Goal: Task Accomplishment & Management: Manage account settings

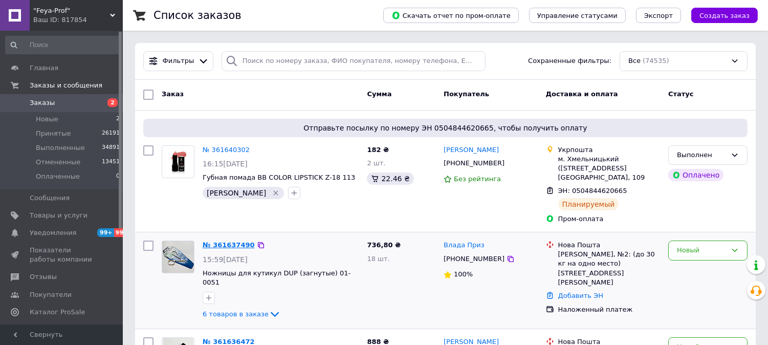
click at [239, 244] on link "№ 361637490" at bounding box center [229, 245] width 52 height 8
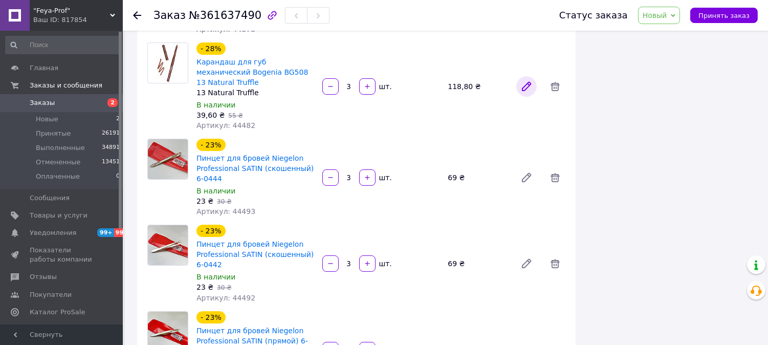
scroll to position [284, 0]
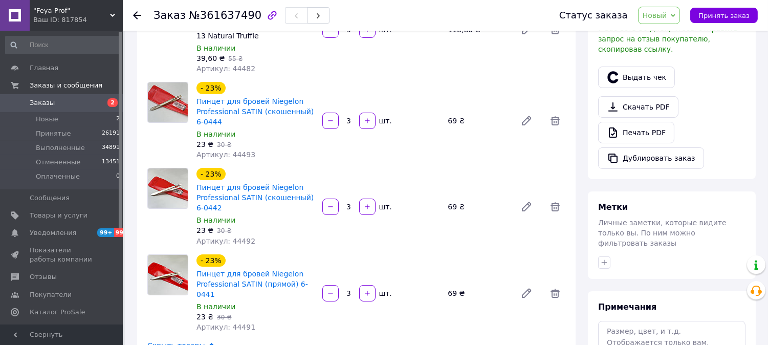
click at [661, 18] on span "Новый" at bounding box center [654, 15] width 25 height 8
click at [664, 28] on li "Принят" at bounding box center [665, 35] width 54 height 15
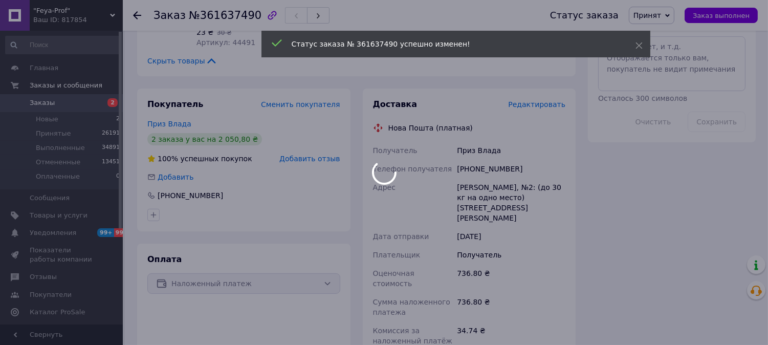
scroll to position [454, 0]
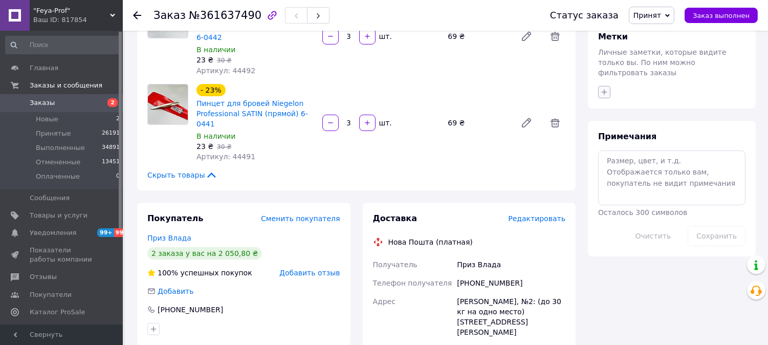
click at [604, 89] on icon "button" at bounding box center [605, 92] width 6 height 6
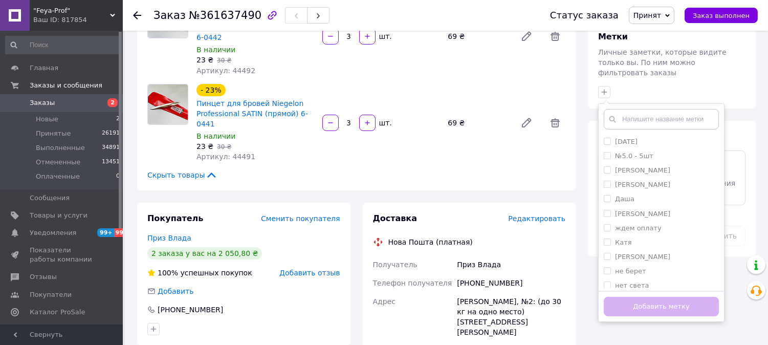
scroll to position [77, 0]
click at [630, 261] on div "Таня" at bounding box center [661, 265] width 115 height 9
checkbox input "true"
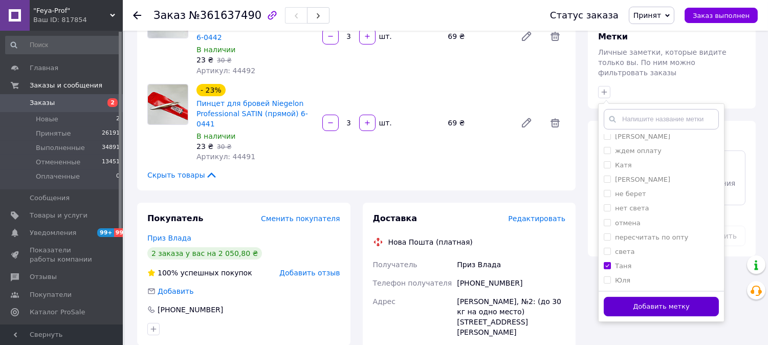
click at [635, 297] on button "Добавить метку" at bounding box center [661, 307] width 115 height 20
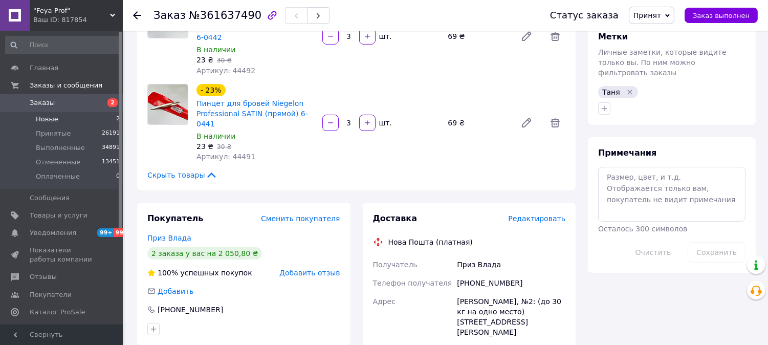
click at [54, 118] on span "Новые" at bounding box center [47, 119] width 23 height 9
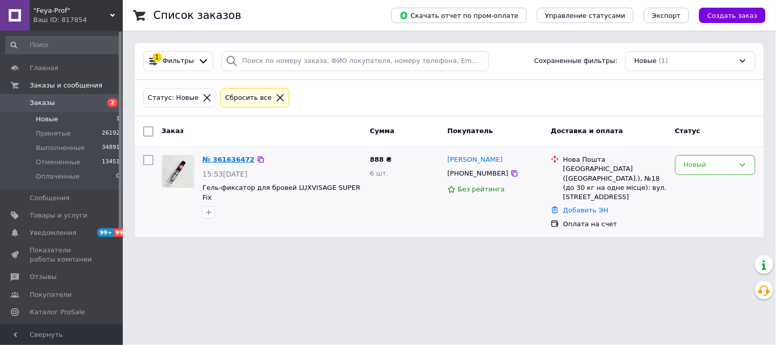
click at [229, 158] on link "№ 361636472" at bounding box center [229, 159] width 52 height 8
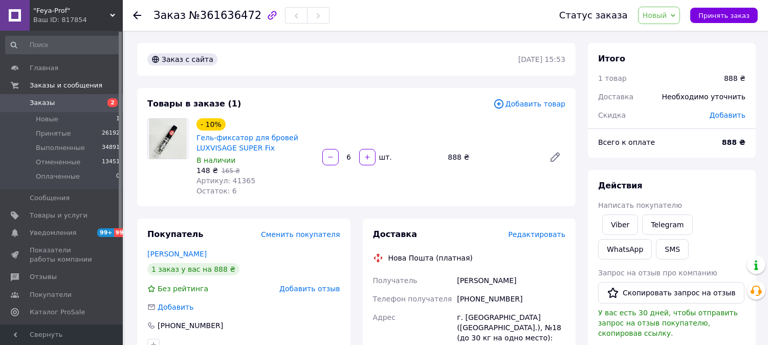
click at [661, 14] on span "Новый" at bounding box center [654, 15] width 25 height 8
click at [662, 30] on li "Принят" at bounding box center [665, 35] width 54 height 15
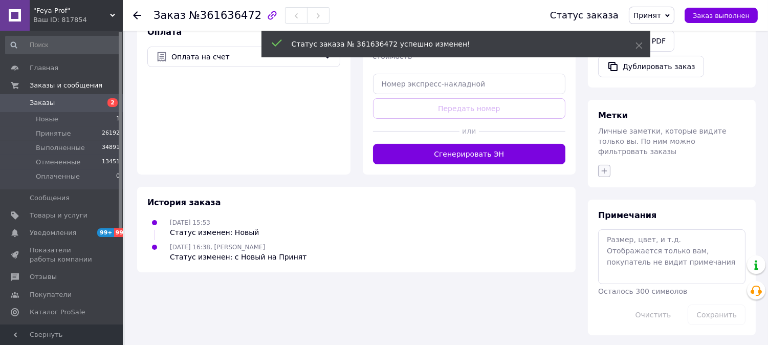
scroll to position [339, 0]
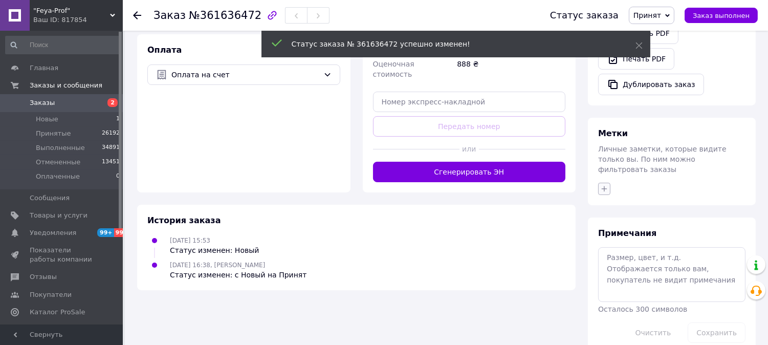
click at [606, 167] on div "Метки Личные заметки, которые видите только вы. По ним можно фильтровать заказы" at bounding box center [672, 161] width 168 height 87
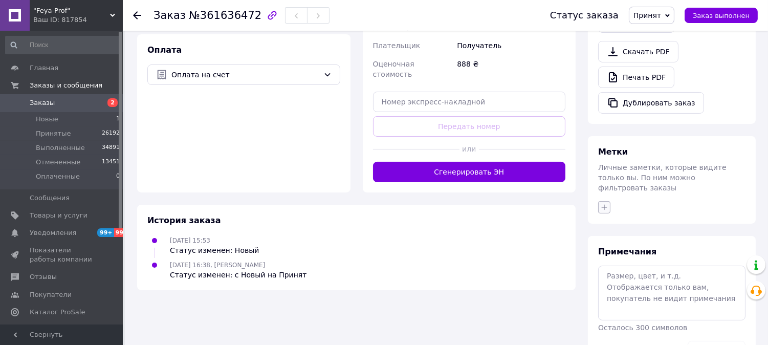
click at [607, 203] on icon "button" at bounding box center [604, 207] width 8 height 8
click at [604, 278] on li "[PERSON_NAME]" at bounding box center [660, 285] width 125 height 14
checkbox input "true"
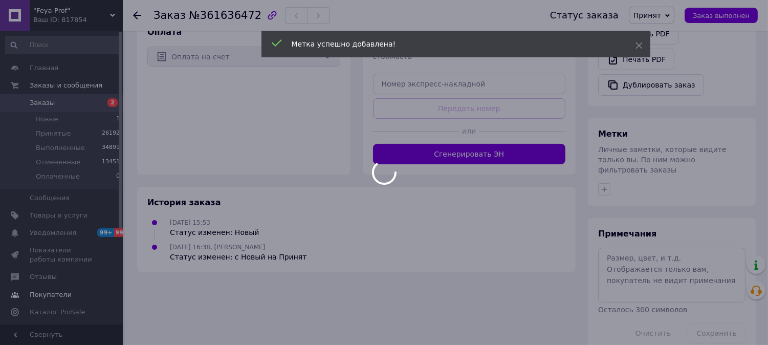
scroll to position [355, 0]
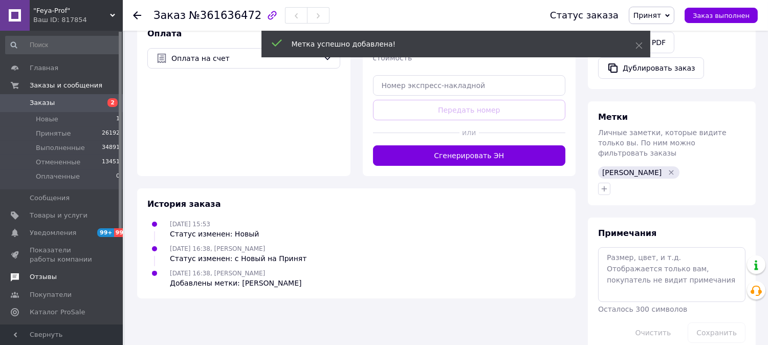
click at [38, 270] on link "Отзывы" at bounding box center [63, 276] width 126 height 17
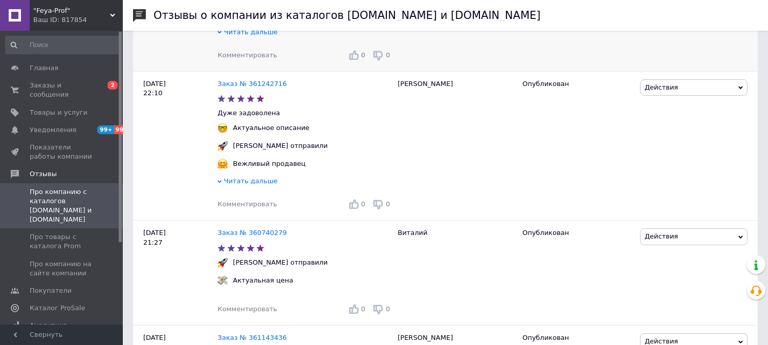
scroll to position [568, 0]
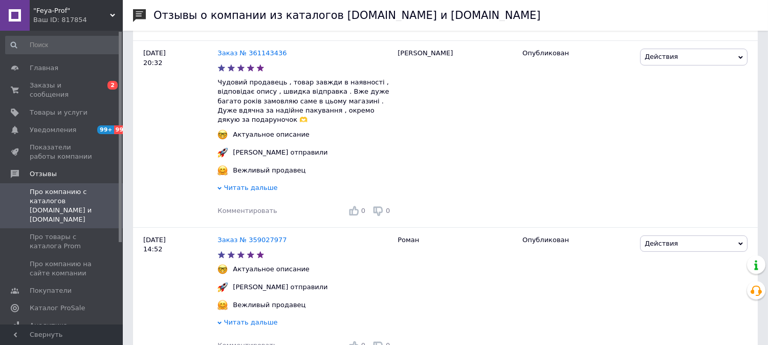
click at [53, 11] on span ""Feya-Prof"" at bounding box center [71, 10] width 77 height 9
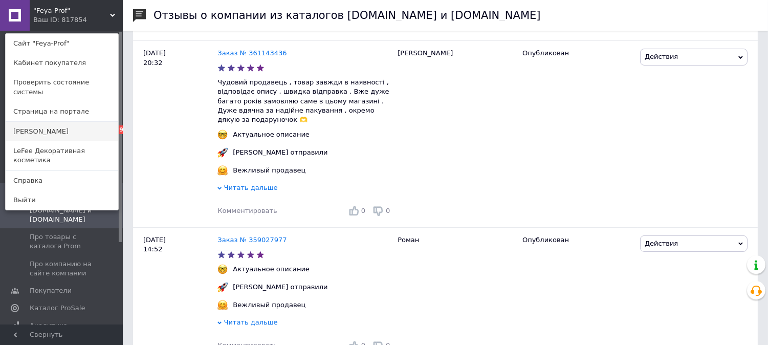
click at [28, 124] on link "[PERSON_NAME]" at bounding box center [62, 131] width 113 height 19
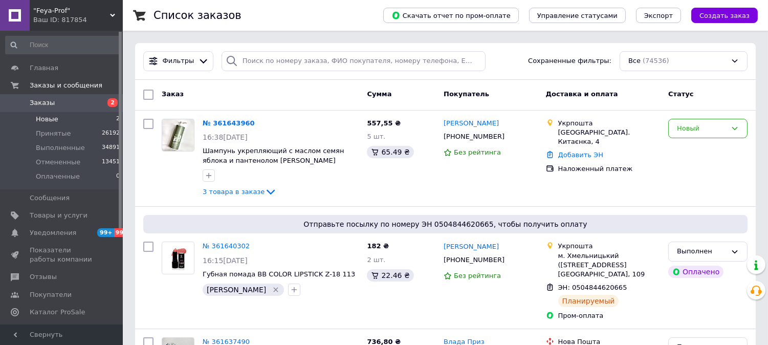
click at [59, 114] on li "Новые 2" at bounding box center [63, 119] width 126 height 14
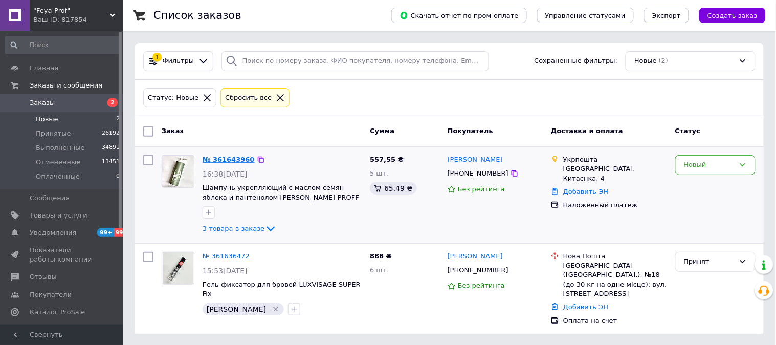
click at [224, 159] on link "№ 361643960" at bounding box center [229, 159] width 52 height 8
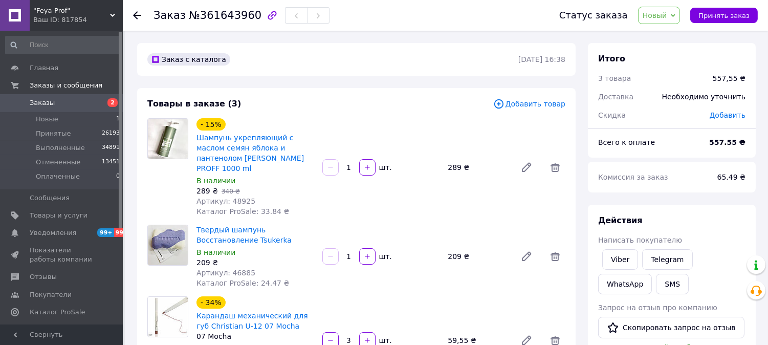
click at [662, 15] on span "Новый" at bounding box center [654, 15] width 25 height 8
click at [665, 31] on li "Принят" at bounding box center [665, 35] width 54 height 15
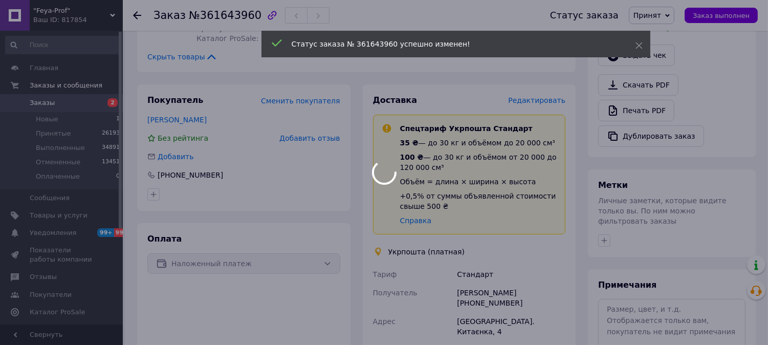
scroll to position [454, 0]
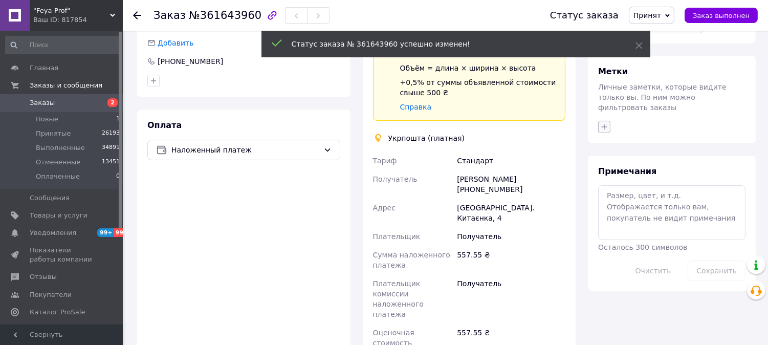
click at [603, 123] on icon "button" at bounding box center [604, 127] width 8 height 8
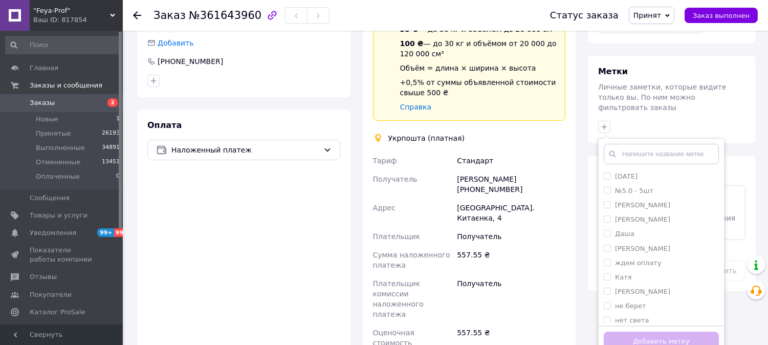
scroll to position [77, 0]
click at [624, 297] on label "Таня" at bounding box center [623, 301] width 16 height 8
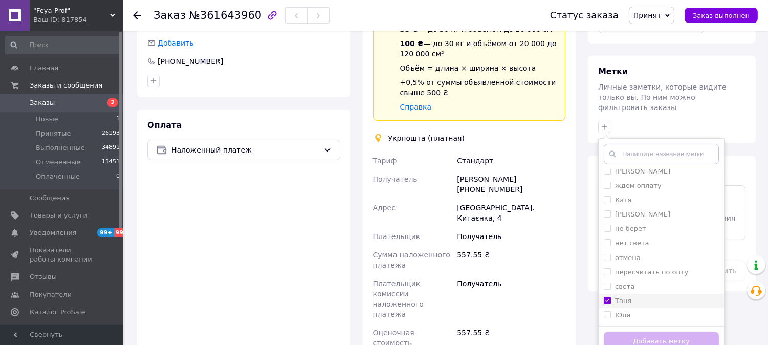
checkbox input "true"
click at [645, 331] on button "Добавить метку" at bounding box center [661, 341] width 115 height 20
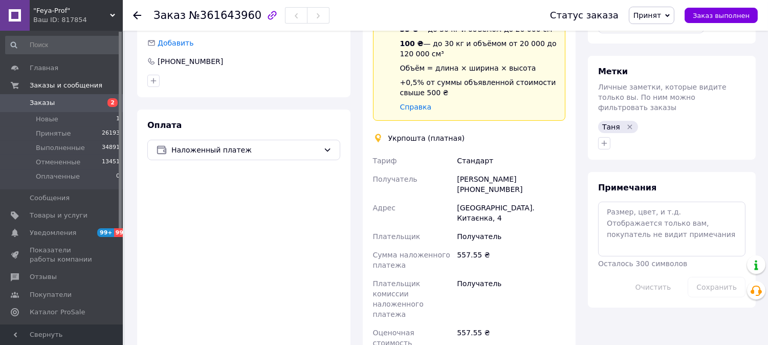
click at [38, 100] on span "Заказы" at bounding box center [42, 102] width 25 height 9
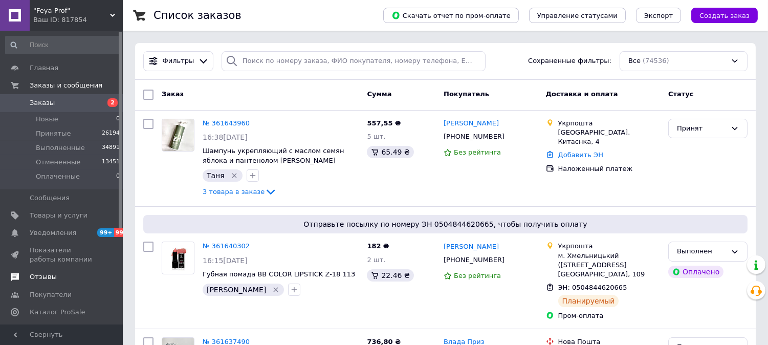
click at [46, 278] on span "Отзывы" at bounding box center [43, 276] width 27 height 9
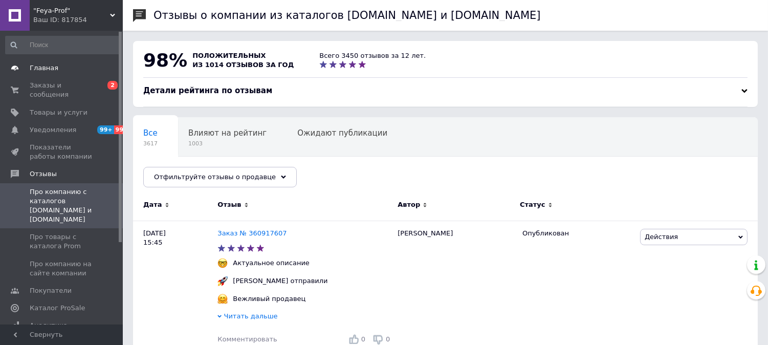
click at [43, 59] on link "Главная" at bounding box center [63, 67] width 126 height 17
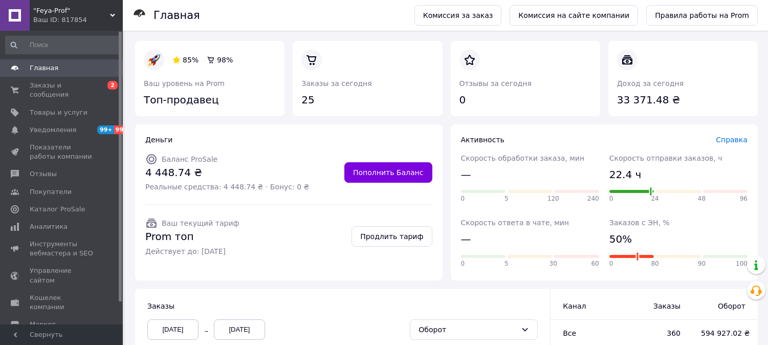
click at [45, 68] on span "Главная" at bounding box center [44, 67] width 29 height 9
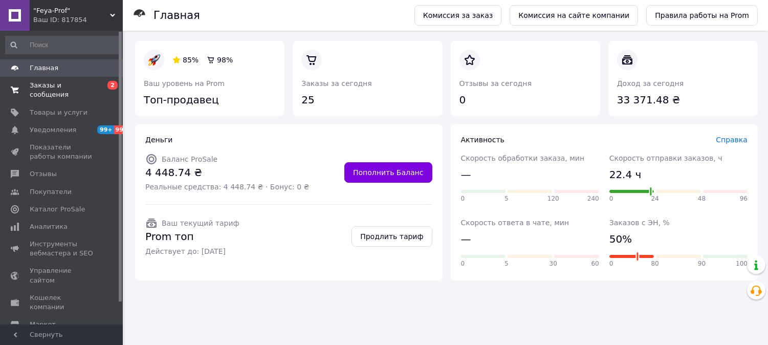
click at [53, 83] on span "Заказы и сообщения" at bounding box center [62, 90] width 65 height 18
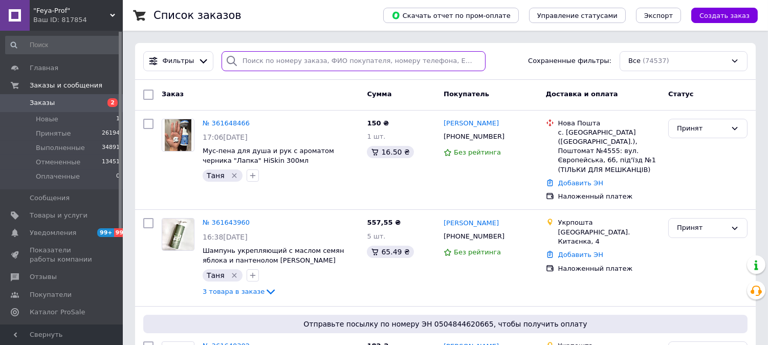
click at [257, 55] on input "search" at bounding box center [353, 61] width 264 height 20
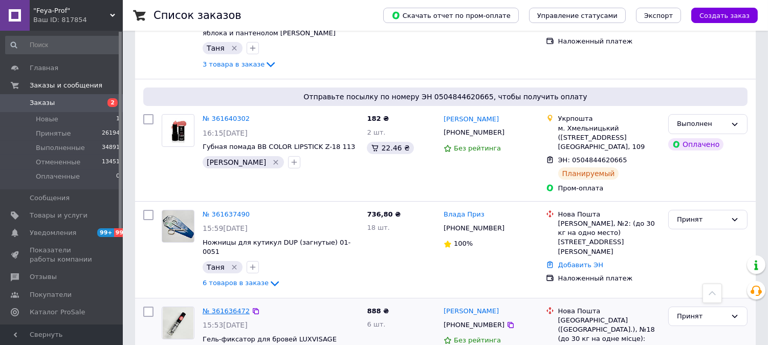
click at [220, 307] on link "№ 361636472" at bounding box center [226, 311] width 47 height 8
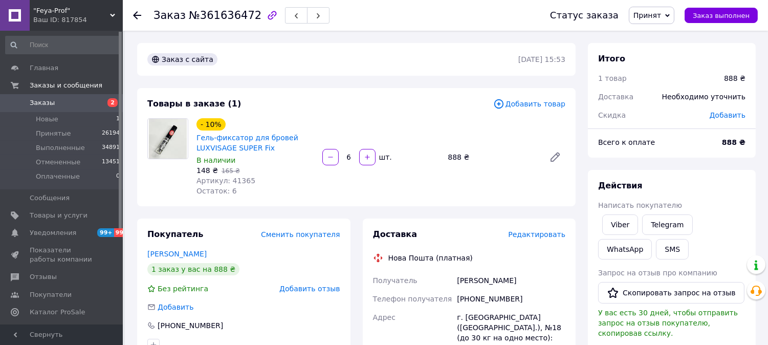
click at [543, 231] on span "Редактировать" at bounding box center [536, 234] width 57 height 8
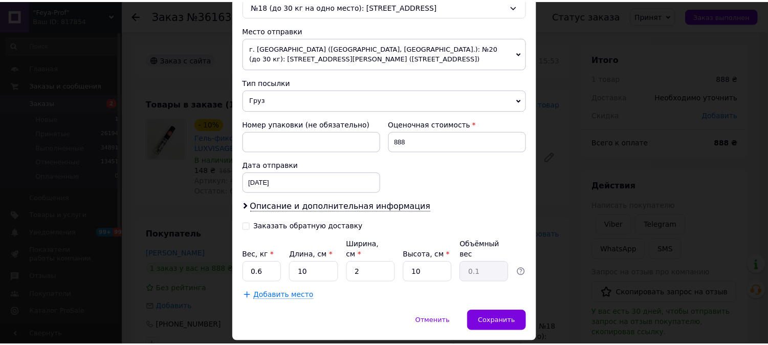
scroll to position [364, 0]
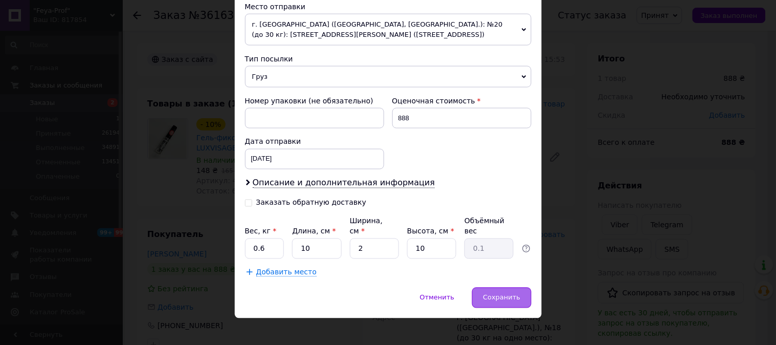
click at [514, 294] on span "Сохранить" at bounding box center [501, 298] width 37 height 8
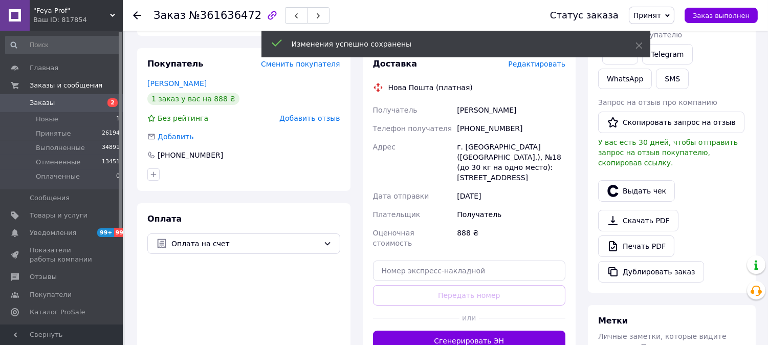
scroll to position [57, 0]
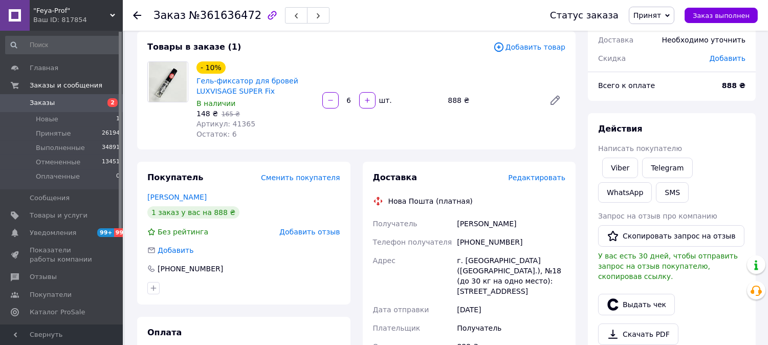
click at [48, 103] on span "Заказы" at bounding box center [42, 102] width 25 height 9
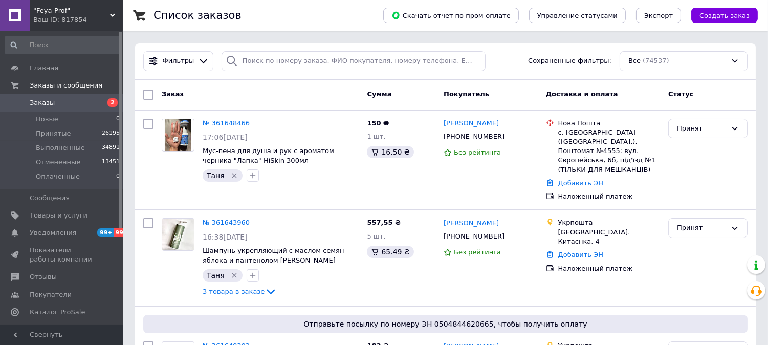
click at [46, 12] on span ""Feya-Prof"" at bounding box center [71, 10] width 77 height 9
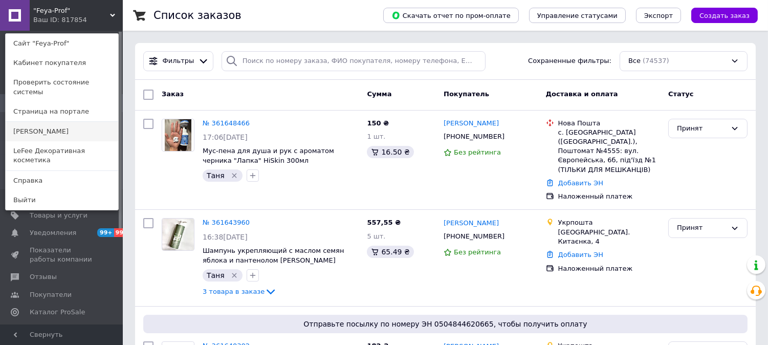
click at [39, 127] on link "[PERSON_NAME]" at bounding box center [62, 131] width 113 height 19
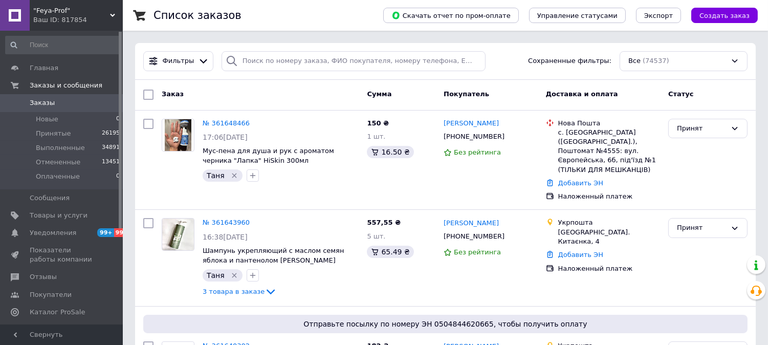
click at [38, 95] on link "Заказы 0" at bounding box center [63, 102] width 126 height 17
click at [37, 103] on span "Заказы" at bounding box center [42, 102] width 25 height 9
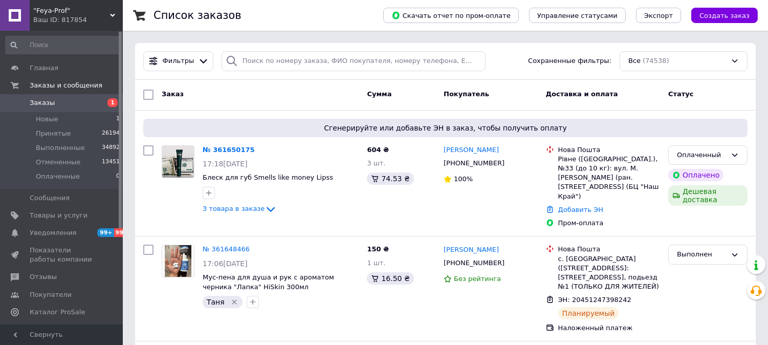
click at [36, 101] on span "Заказы" at bounding box center [42, 102] width 25 height 9
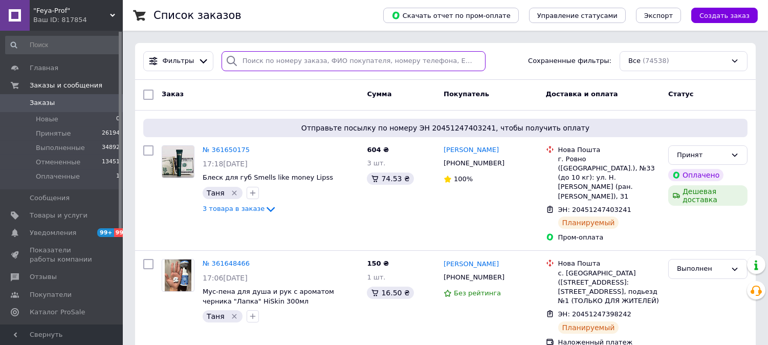
click at [259, 63] on input "search" at bounding box center [353, 61] width 264 height 20
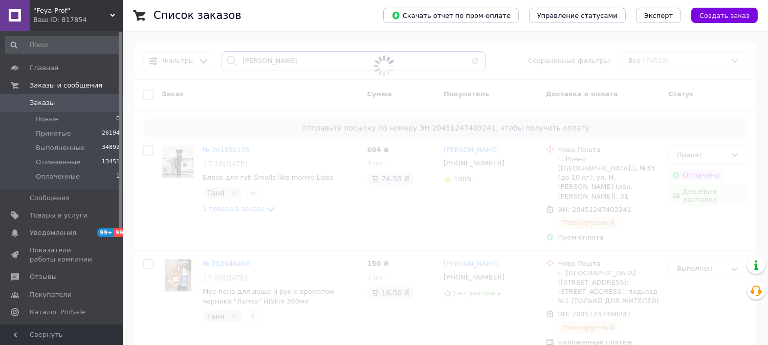
type input "шанько"
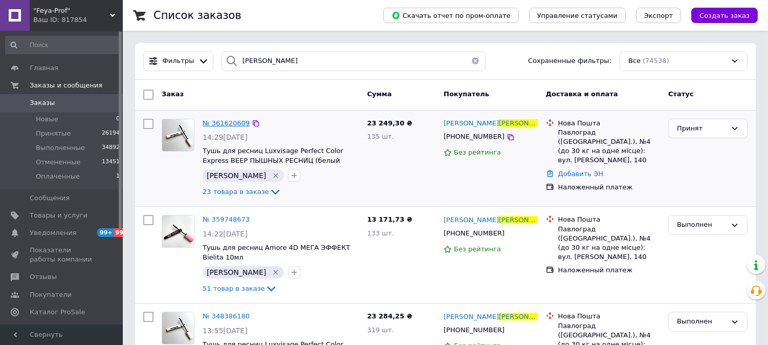
click at [212, 122] on span "№ 361620609" at bounding box center [226, 123] width 47 height 8
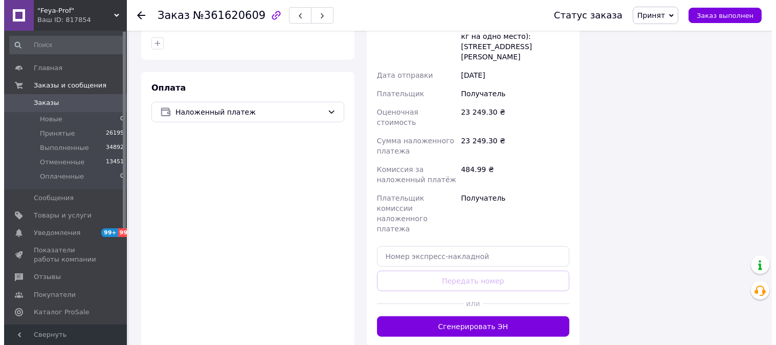
scroll to position [1818, 0]
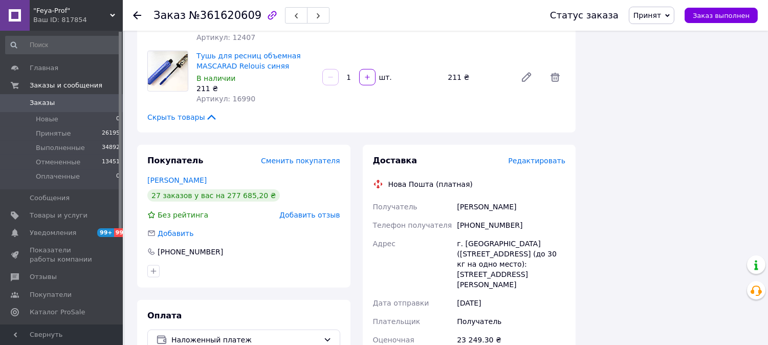
click at [534, 157] on span "Редактировать" at bounding box center [536, 161] width 57 height 8
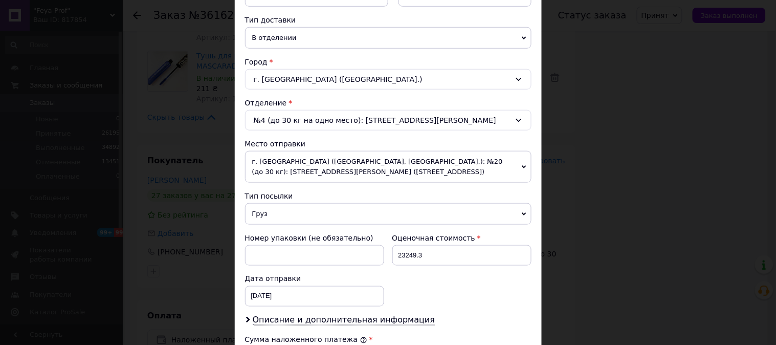
scroll to position [341, 0]
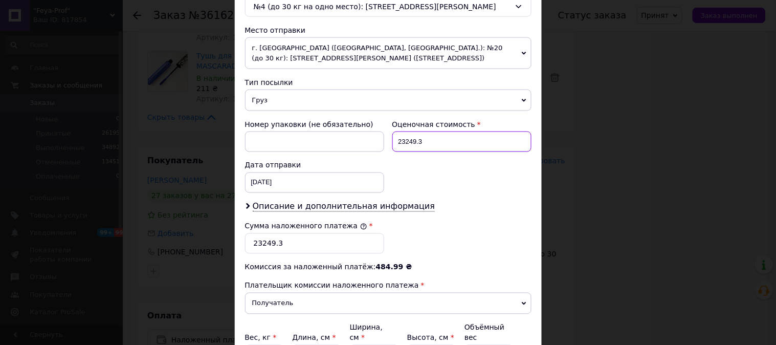
drag, startPoint x: 411, startPoint y: 141, endPoint x: 396, endPoint y: 142, distance: 14.9
click at [396, 142] on input "23249.3" at bounding box center [461, 141] width 139 height 20
type input "500"
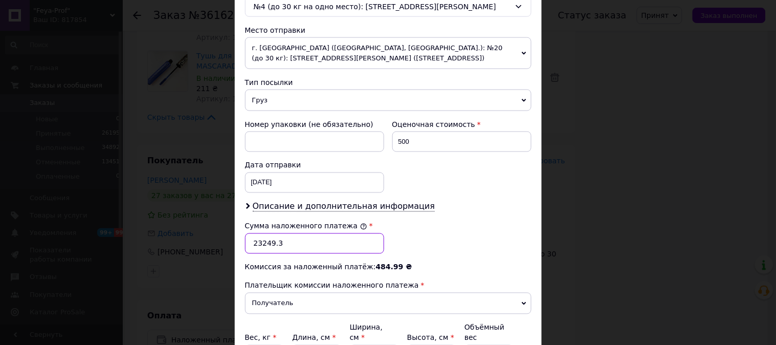
click at [297, 247] on input "23249.3" at bounding box center [314, 243] width 139 height 20
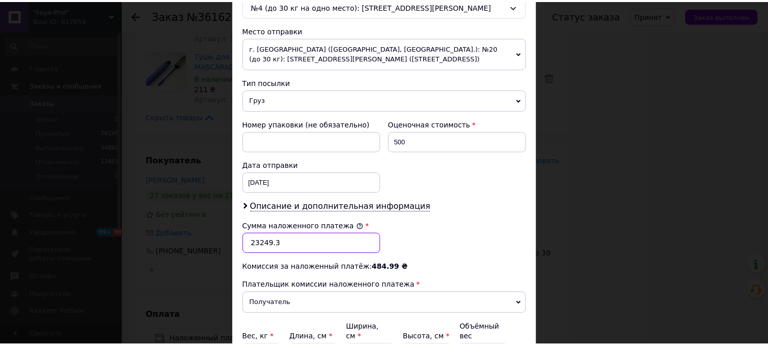
scroll to position [447, 0]
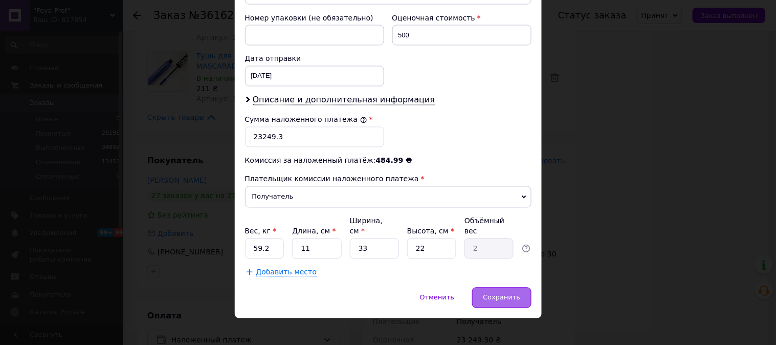
click at [492, 287] on div "Сохранить" at bounding box center [501, 297] width 59 height 20
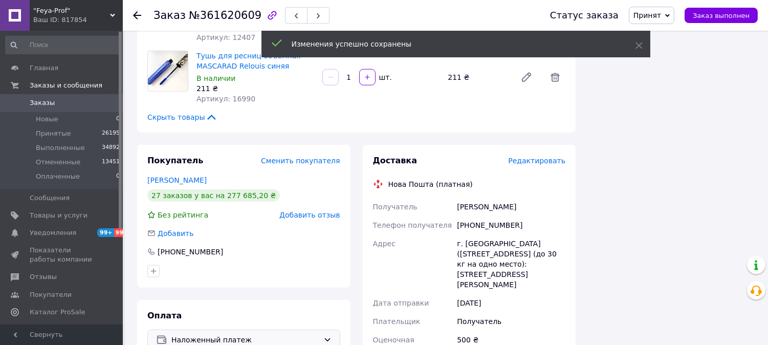
click at [214, 334] on span "Наложенный платеж" at bounding box center [245, 339] width 148 height 11
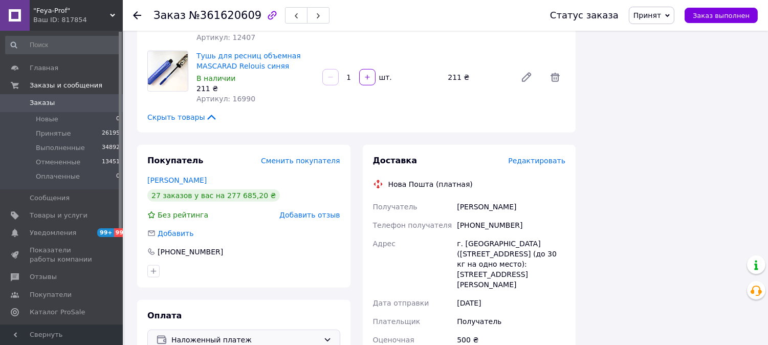
scroll to position [1932, 0]
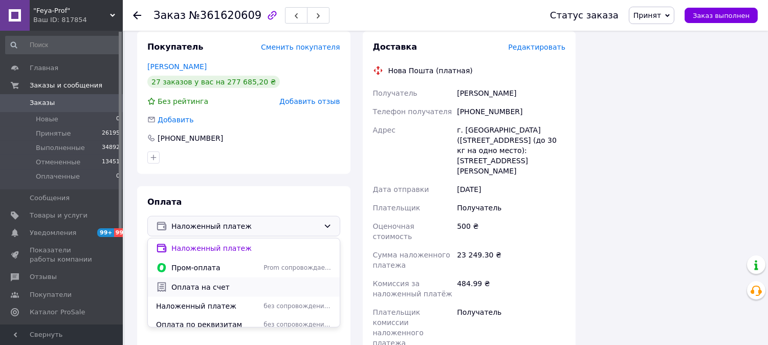
click at [216, 282] on span "Оплата на счет" at bounding box center [251, 287] width 160 height 10
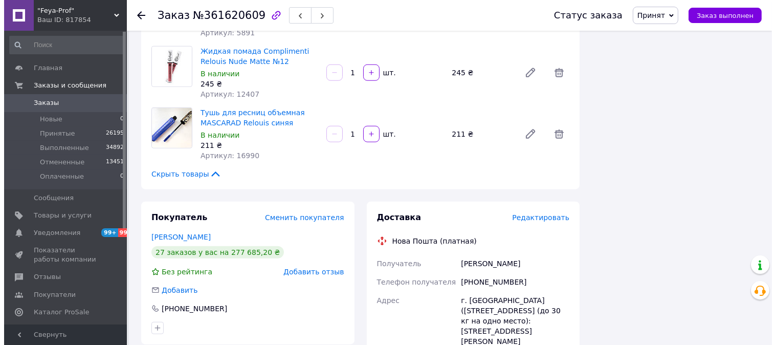
scroll to position [1705, 0]
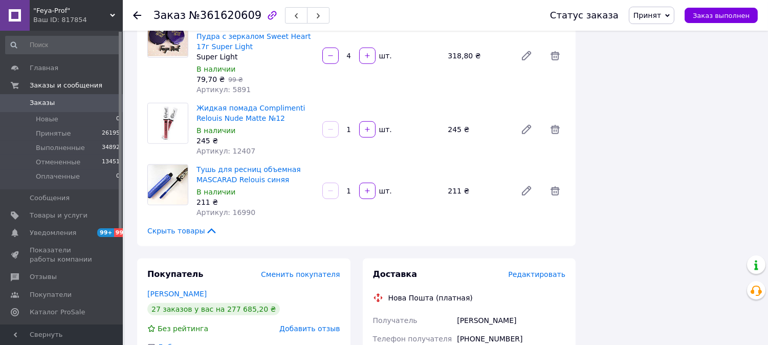
click at [534, 270] on span "Редактировать" at bounding box center [536, 274] width 57 height 8
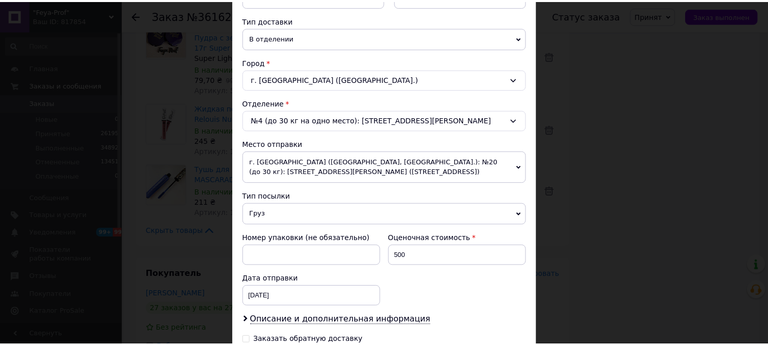
scroll to position [364, 0]
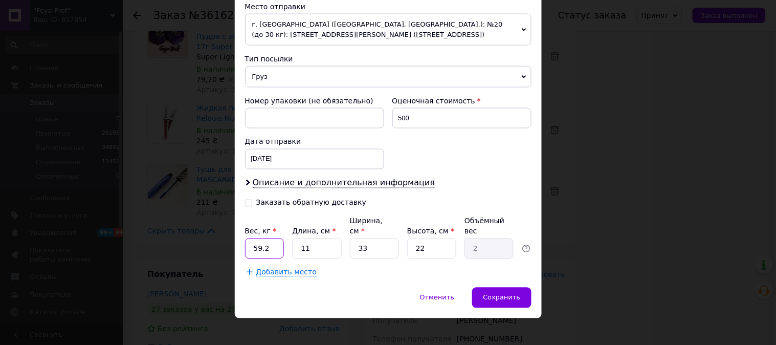
drag, startPoint x: 272, startPoint y: 241, endPoint x: 248, endPoint y: 238, distance: 24.2
click at [248, 238] on input "59.2" at bounding box center [264, 248] width 39 height 20
type input "3"
click at [502, 287] on div "Сохранить" at bounding box center [501, 297] width 59 height 20
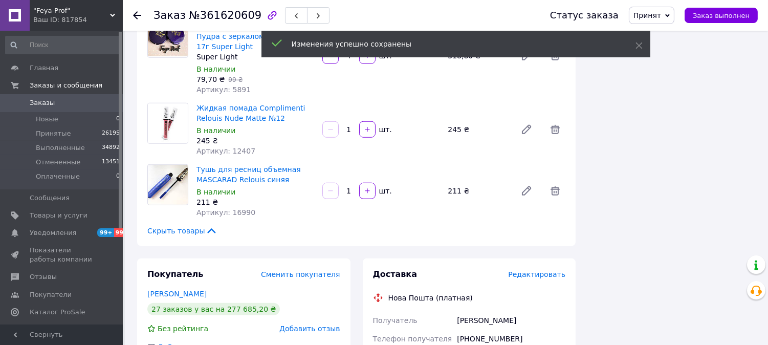
scroll to position [1875, 0]
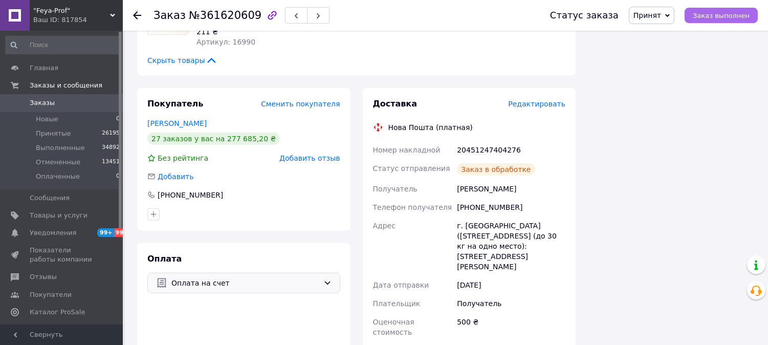
click at [729, 18] on span "Заказ выполнен" at bounding box center [721, 16] width 57 height 8
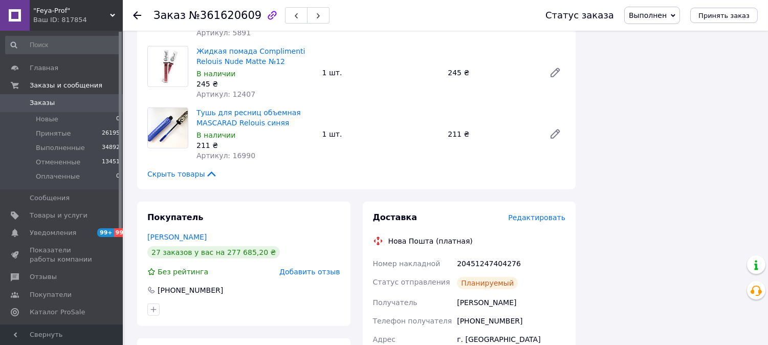
scroll to position [1705, 0]
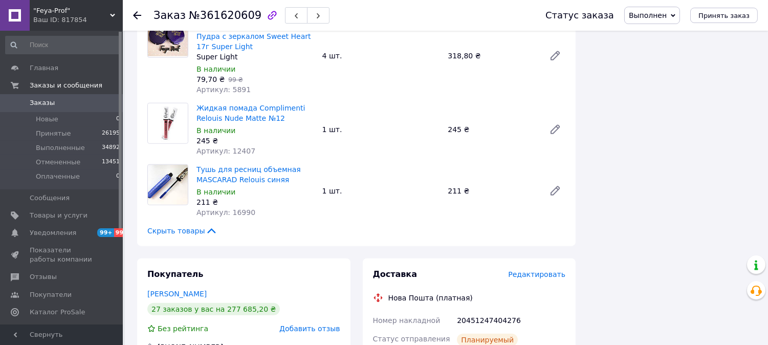
click at [39, 99] on span "Заказы" at bounding box center [42, 102] width 25 height 9
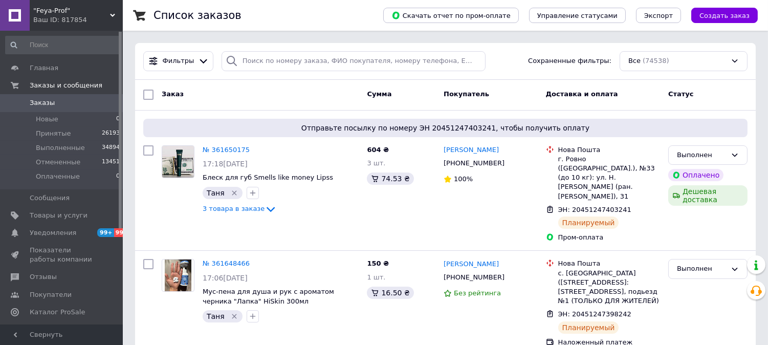
click at [47, 104] on span "Заказы" at bounding box center [42, 102] width 25 height 9
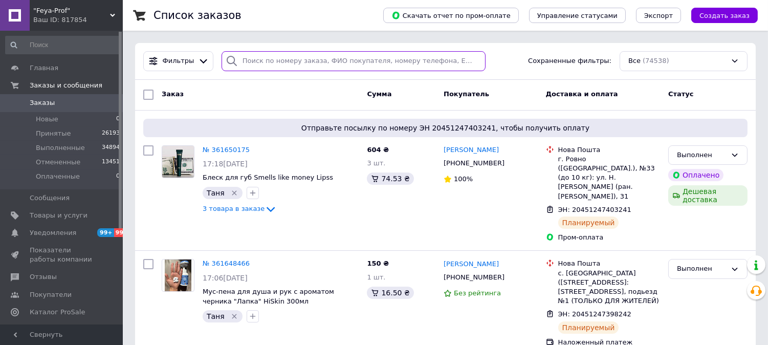
click at [277, 63] on input "search" at bounding box center [353, 61] width 264 height 20
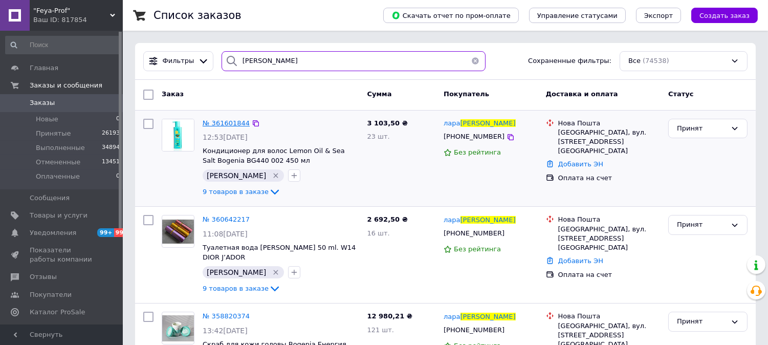
type input "медведко"
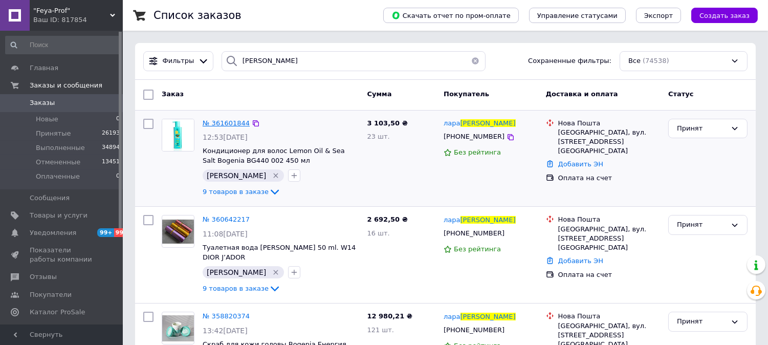
click at [228, 122] on span "№ 361601844" at bounding box center [226, 123] width 47 height 8
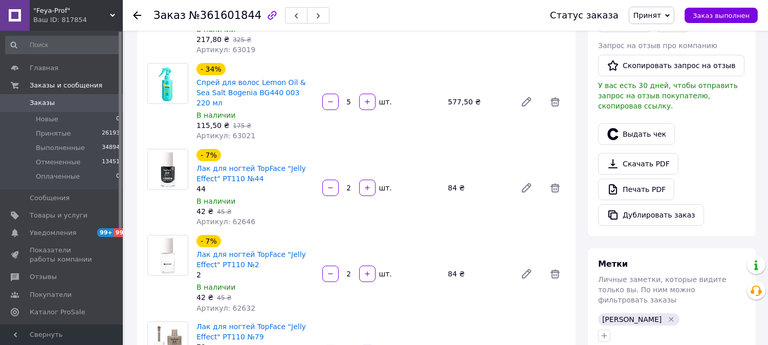
scroll to position [284, 0]
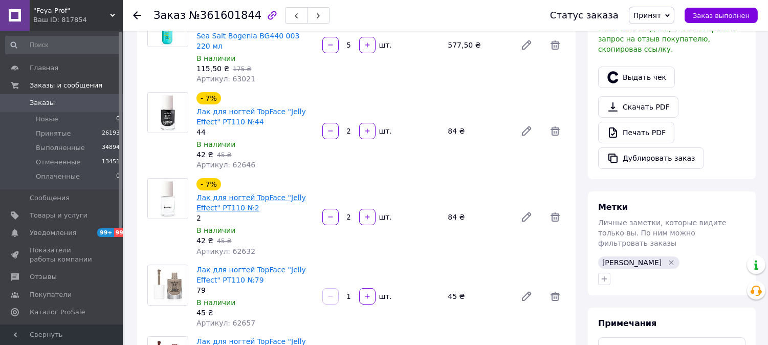
click at [251, 193] on link "Лак для ногтей TopFace "Jelly Effect" PT110 №2" at bounding box center [250, 202] width 109 height 18
click at [38, 101] on span "Заказы" at bounding box center [42, 102] width 25 height 9
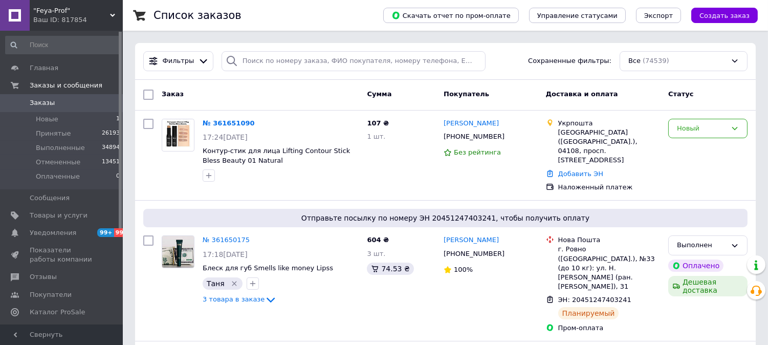
click at [57, 14] on span ""Feya-Prof"" at bounding box center [71, 10] width 77 height 9
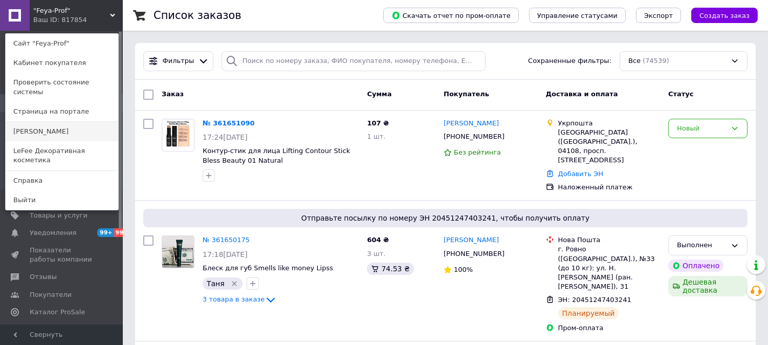
click at [29, 123] on link "[PERSON_NAME]" at bounding box center [62, 131] width 113 height 19
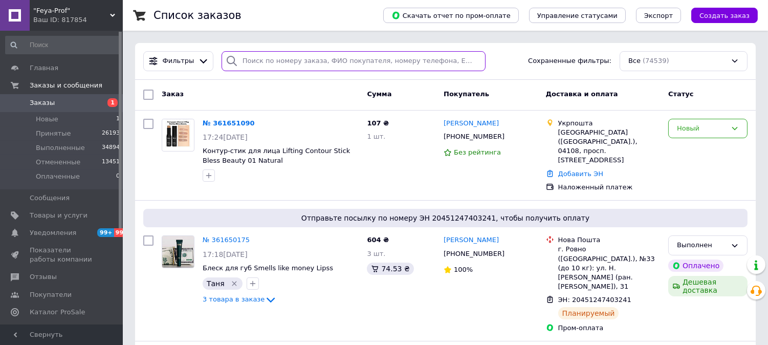
click at [268, 59] on input "search" at bounding box center [353, 61] width 264 height 20
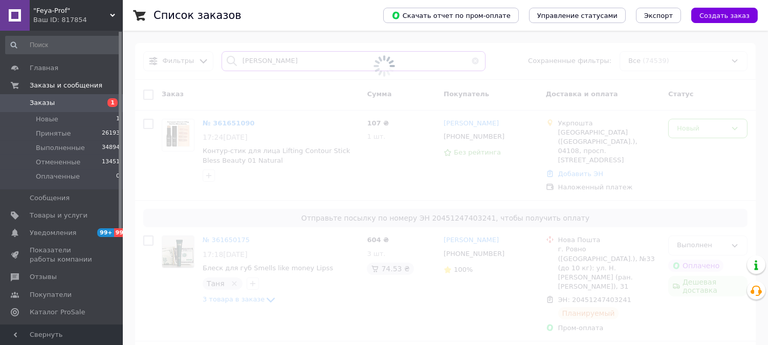
type input "[PERSON_NAME]"
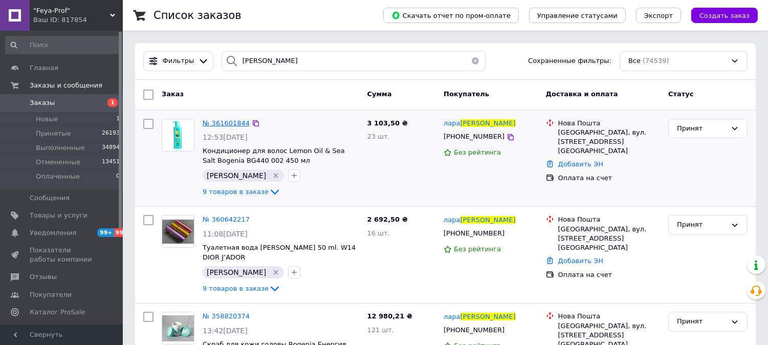
click at [216, 123] on span "№ 361601844" at bounding box center [226, 123] width 47 height 8
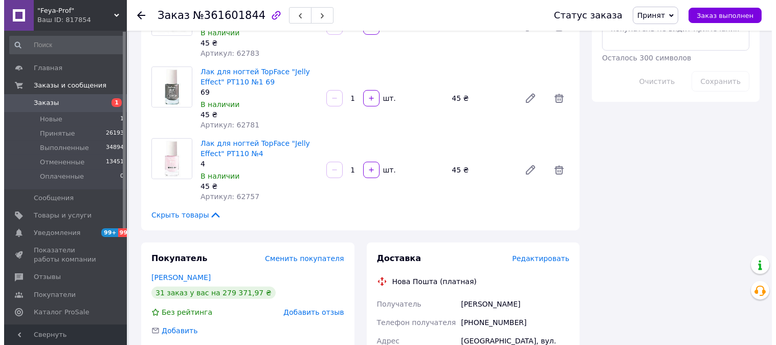
scroll to position [739, 0]
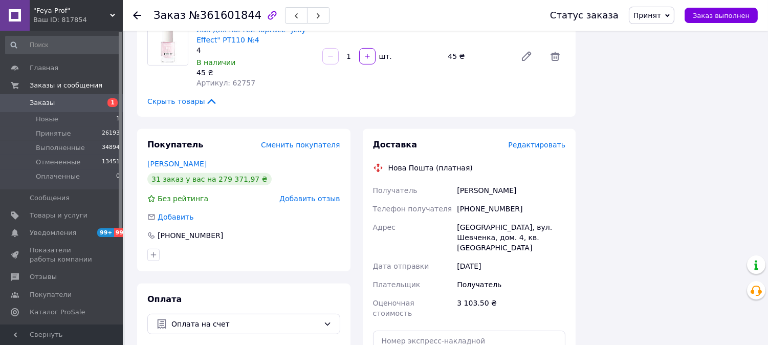
click at [536, 141] on span "Редактировать" at bounding box center [536, 145] width 57 height 8
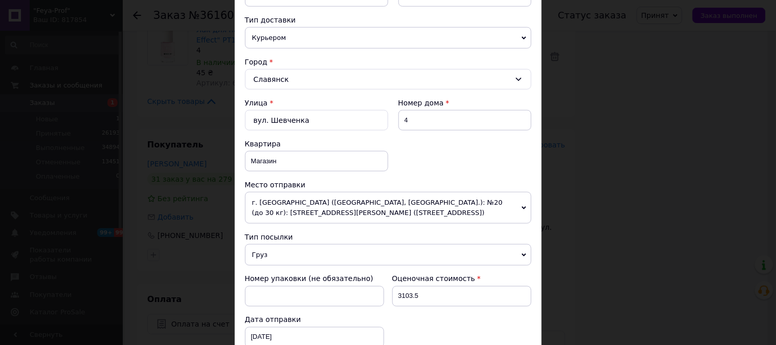
scroll to position [405, 0]
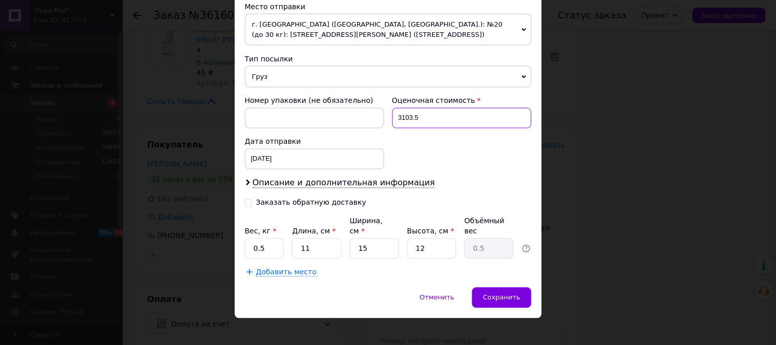
drag, startPoint x: 426, startPoint y: 125, endPoint x: 394, endPoint y: 123, distance: 31.3
click at [394, 123] on input "3103.5" at bounding box center [461, 118] width 139 height 20
type input "500"
drag, startPoint x: 263, startPoint y: 238, endPoint x: 249, endPoint y: 239, distance: 14.3
click at [249, 239] on input "0.5" at bounding box center [264, 248] width 39 height 20
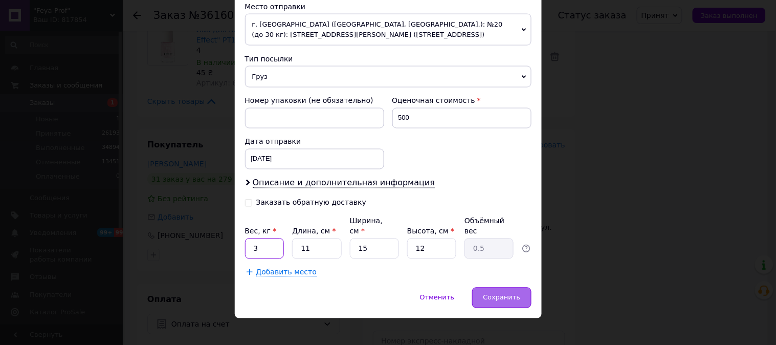
type input "3"
click at [504, 294] on span "Сохранить" at bounding box center [501, 298] width 37 height 8
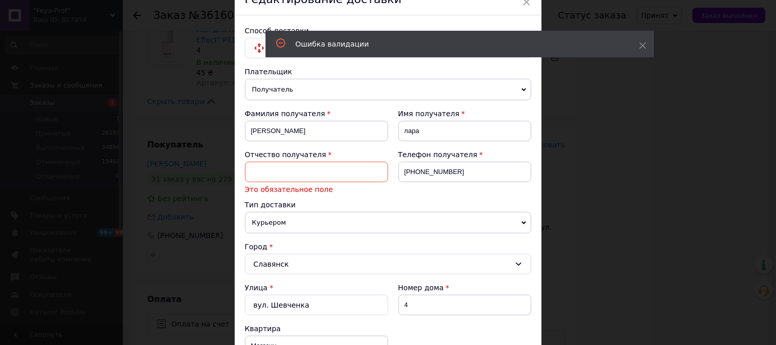
click at [256, 170] on input at bounding box center [316, 172] width 143 height 20
type input "Відсутнє"
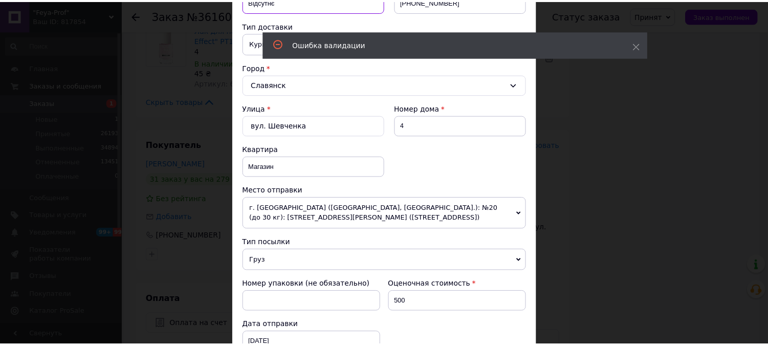
scroll to position [392, 0]
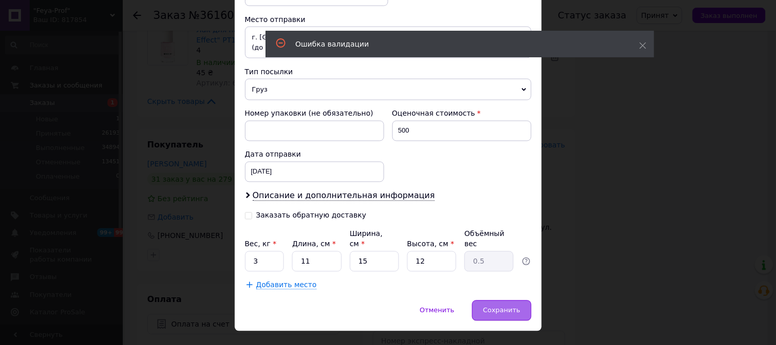
drag, startPoint x: 504, startPoint y: 301, endPoint x: 560, endPoint y: 302, distance: 55.8
click at [505, 306] on span "Сохранить" at bounding box center [501, 310] width 37 height 8
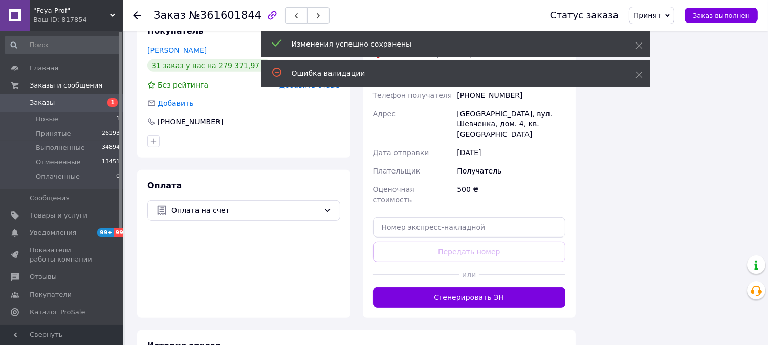
scroll to position [909, 0]
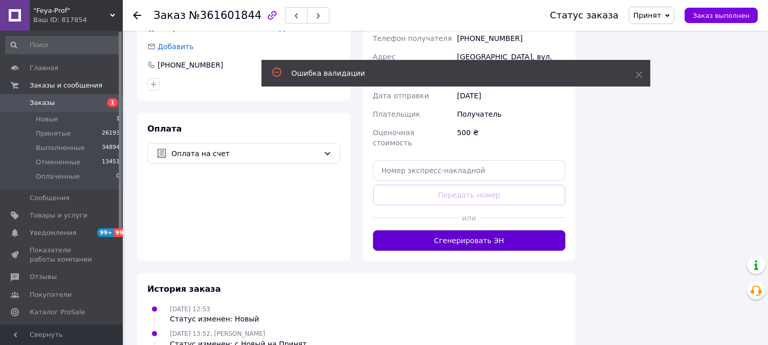
click at [466, 230] on button "Сгенерировать ЭН" at bounding box center [469, 240] width 193 height 20
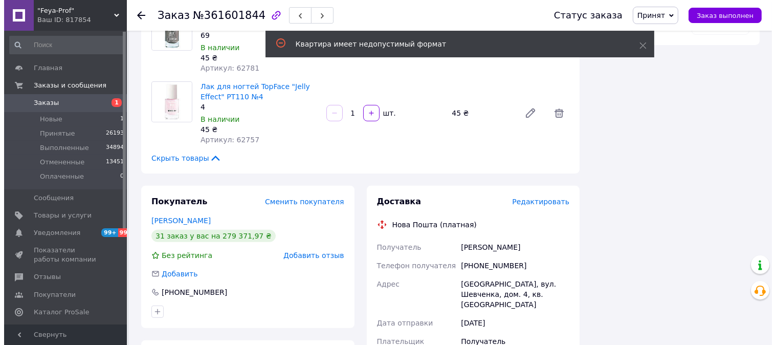
scroll to position [625, 0]
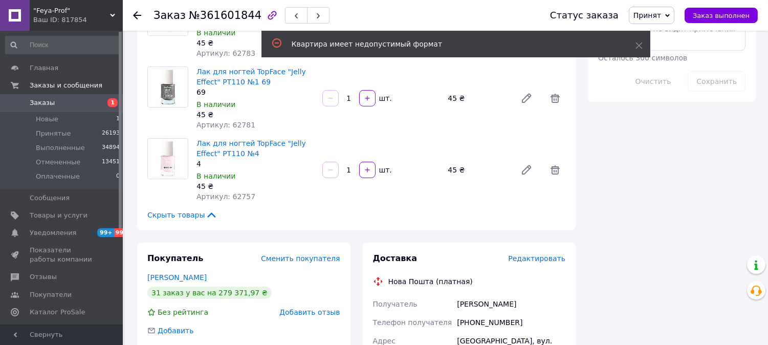
click at [550, 254] on span "Редактировать" at bounding box center [536, 258] width 57 height 8
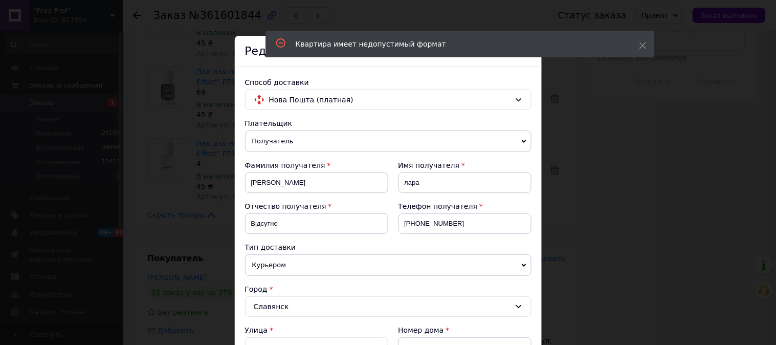
scroll to position [227, 0]
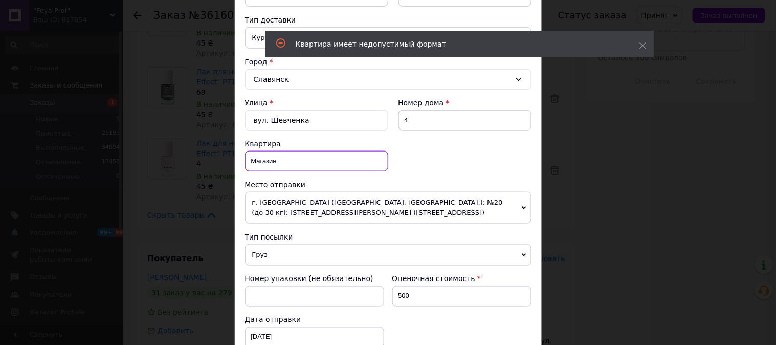
drag, startPoint x: 288, startPoint y: 165, endPoint x: 248, endPoint y: 166, distance: 40.9
click at [248, 166] on input "Магазин" at bounding box center [316, 161] width 143 height 20
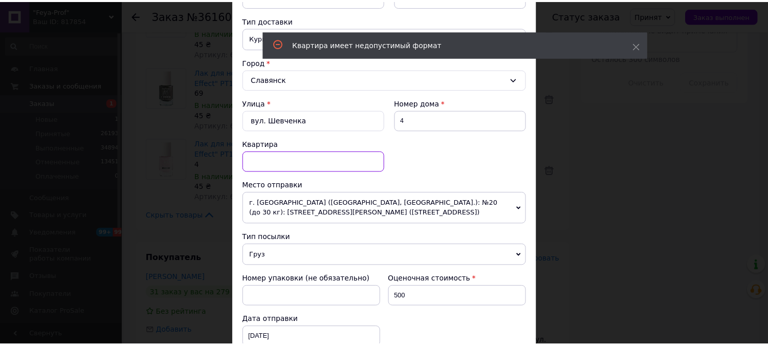
scroll to position [397, 0]
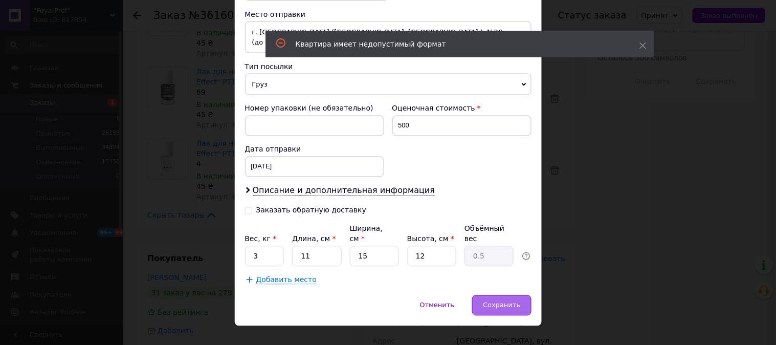
click at [485, 295] on div "Сохранить" at bounding box center [501, 305] width 59 height 20
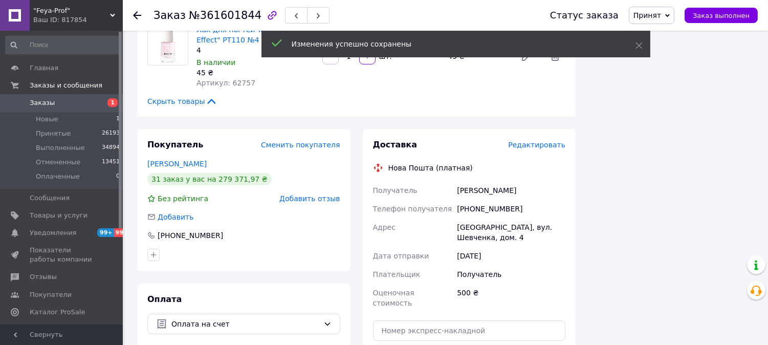
scroll to position [909, 0]
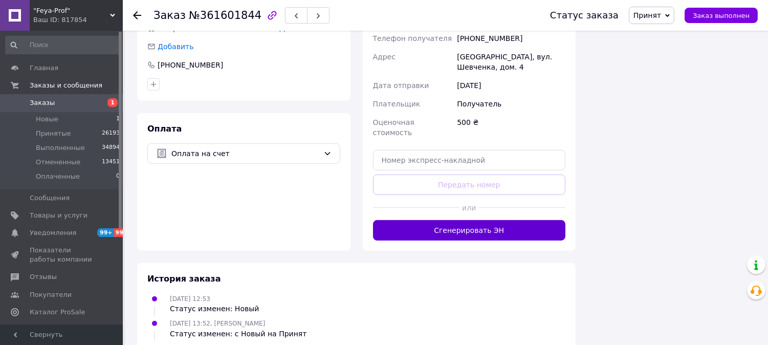
click at [477, 220] on button "Сгенерировать ЭН" at bounding box center [469, 230] width 193 height 20
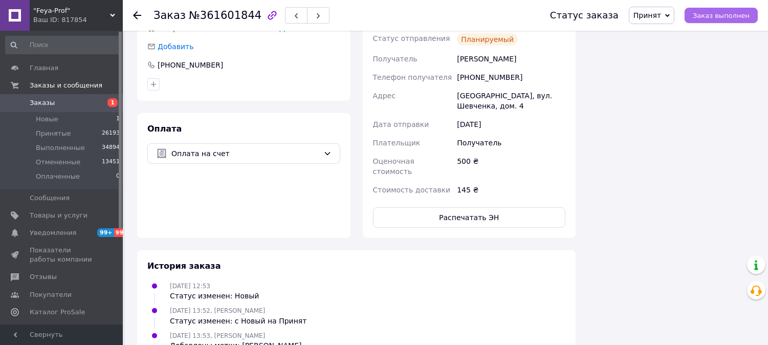
click at [730, 18] on span "Заказ выполнен" at bounding box center [721, 16] width 57 height 8
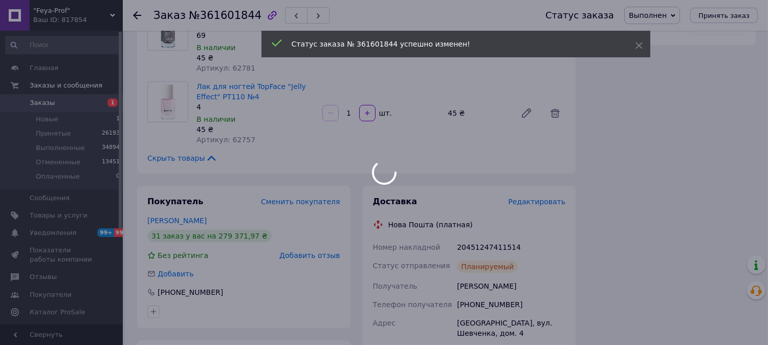
scroll to position [454, 0]
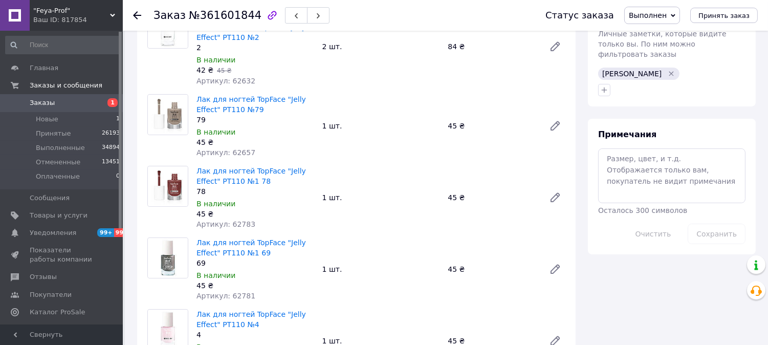
click at [42, 103] on span "Заказы" at bounding box center [42, 102] width 25 height 9
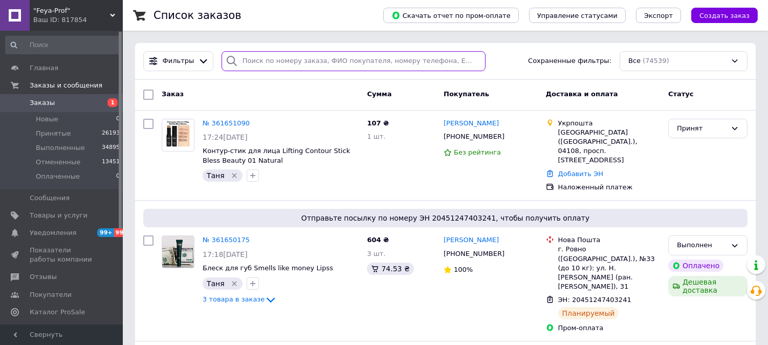
click at [289, 60] on input "search" at bounding box center [353, 61] width 264 height 20
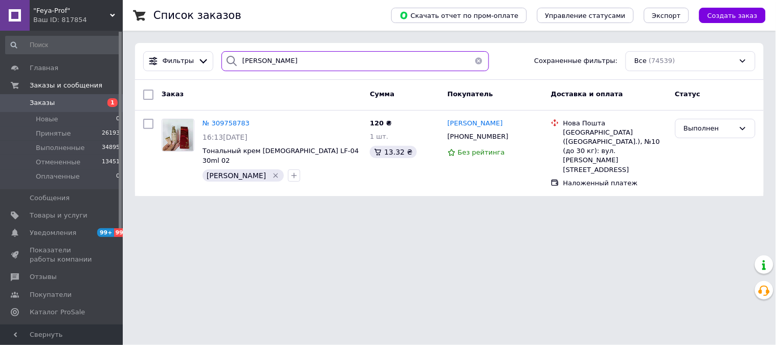
type input "медведко"
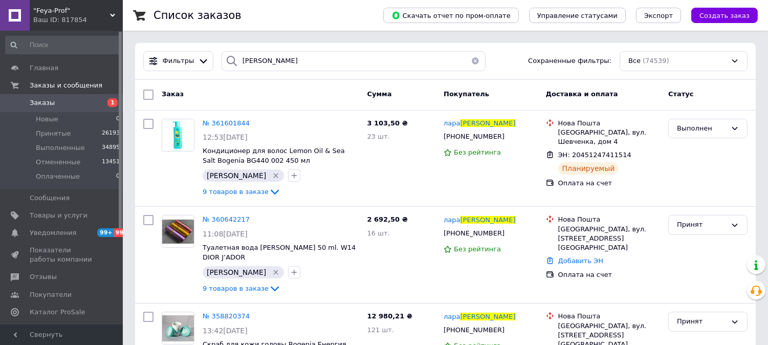
click at [36, 95] on link "Заказы 1" at bounding box center [63, 102] width 126 height 17
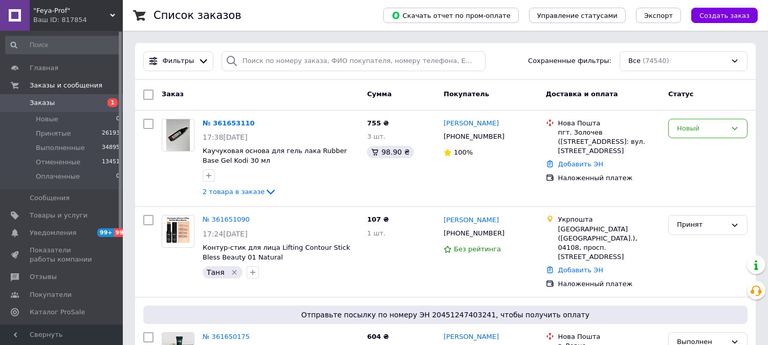
click at [59, 16] on div "Ваш ID: 817854" at bounding box center [78, 19] width 90 height 9
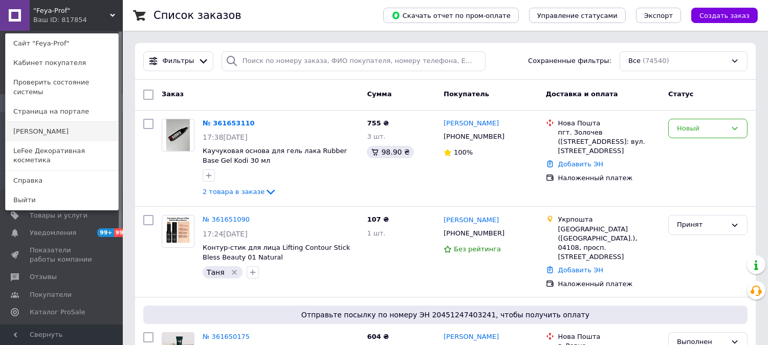
click at [36, 123] on link "[PERSON_NAME]" at bounding box center [62, 131] width 113 height 19
